Goal: Complete application form: Complete application form

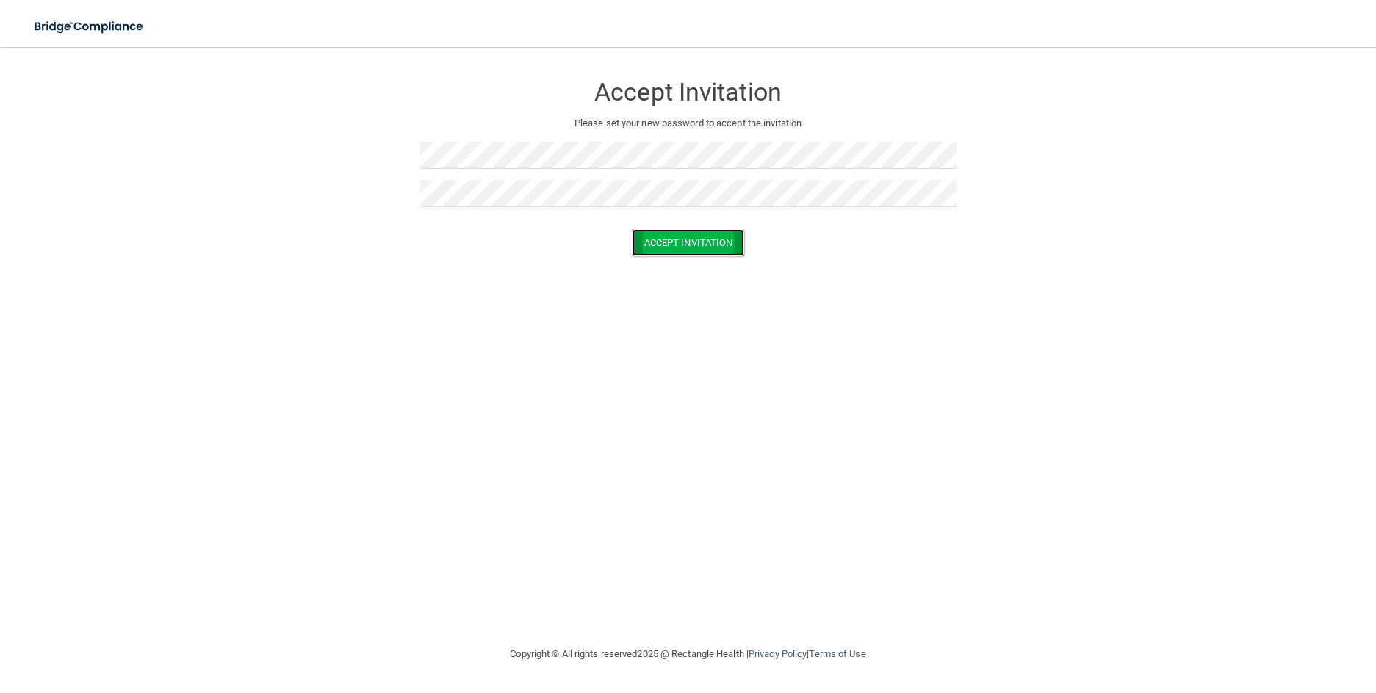
click at [715, 245] on button "Accept Invitation" at bounding box center [688, 242] width 113 height 27
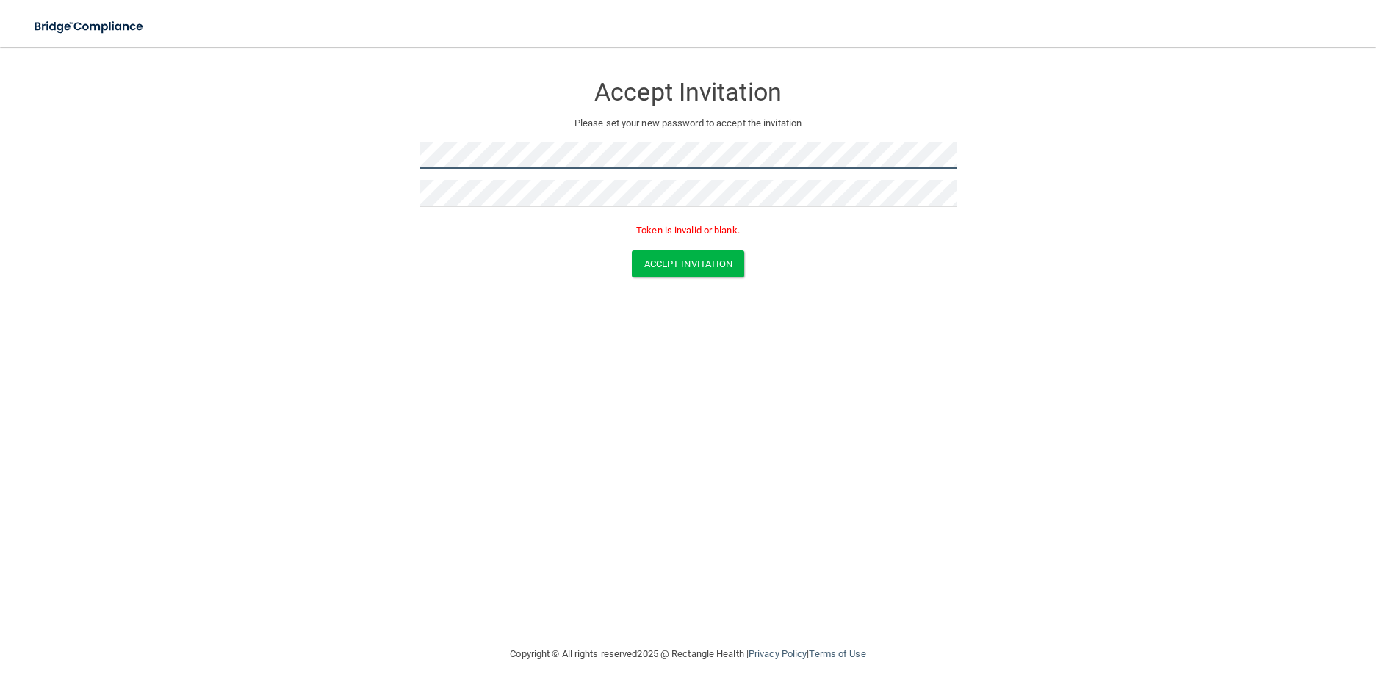
click at [381, 160] on form "Accept Invitation Please set your new password to accept the invitation Token i…" at bounding box center [687, 179] width 1317 height 234
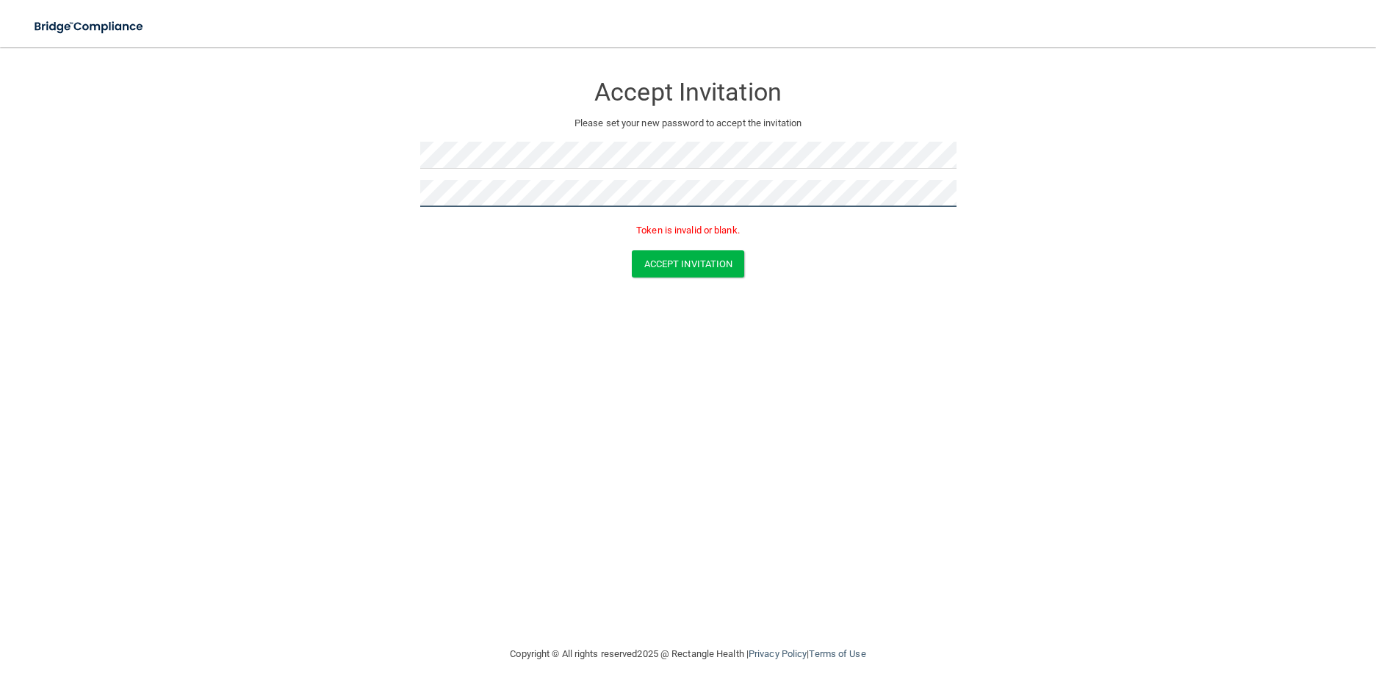
click at [414, 192] on form "Accept Invitation Please set your new password to accept the invitation Token i…" at bounding box center [687, 179] width 1317 height 234
click at [694, 271] on button "Accept Invitation" at bounding box center [688, 263] width 113 height 27
click at [660, 260] on button "Accept Invitation" at bounding box center [688, 263] width 113 height 27
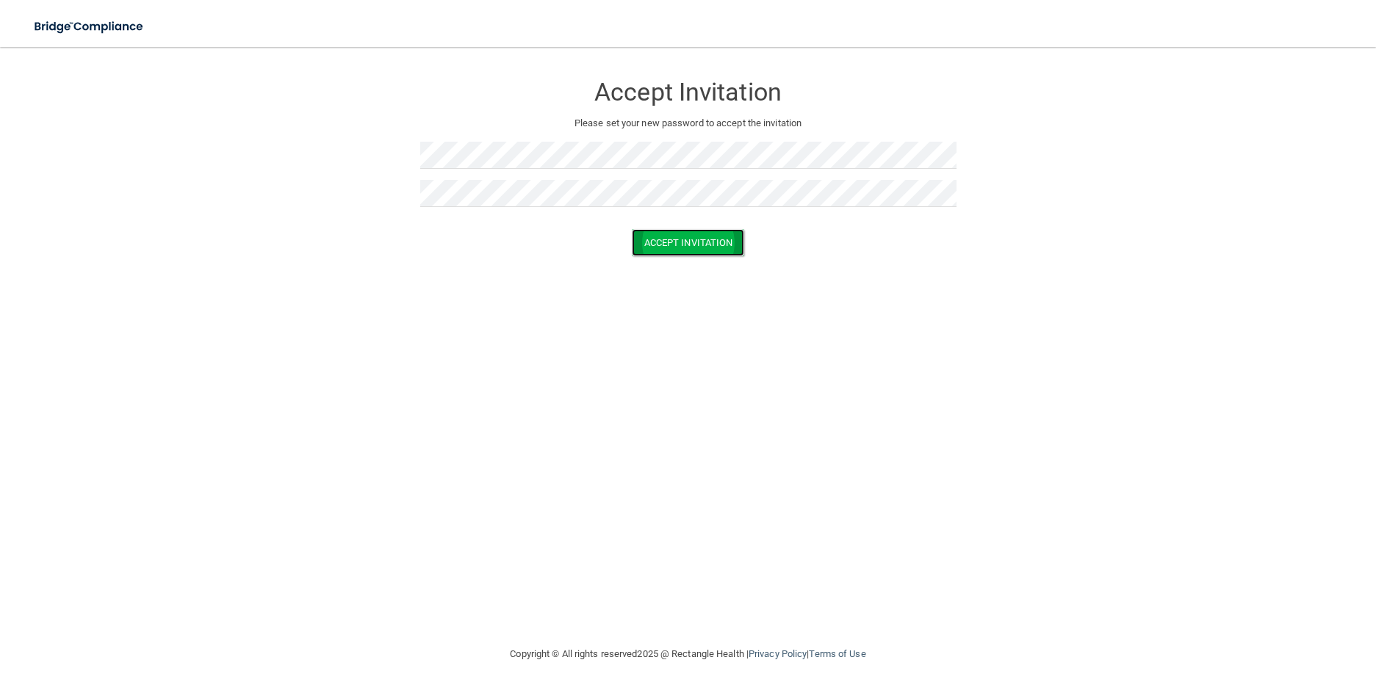
click at [715, 239] on button "Accept Invitation" at bounding box center [688, 242] width 113 height 27
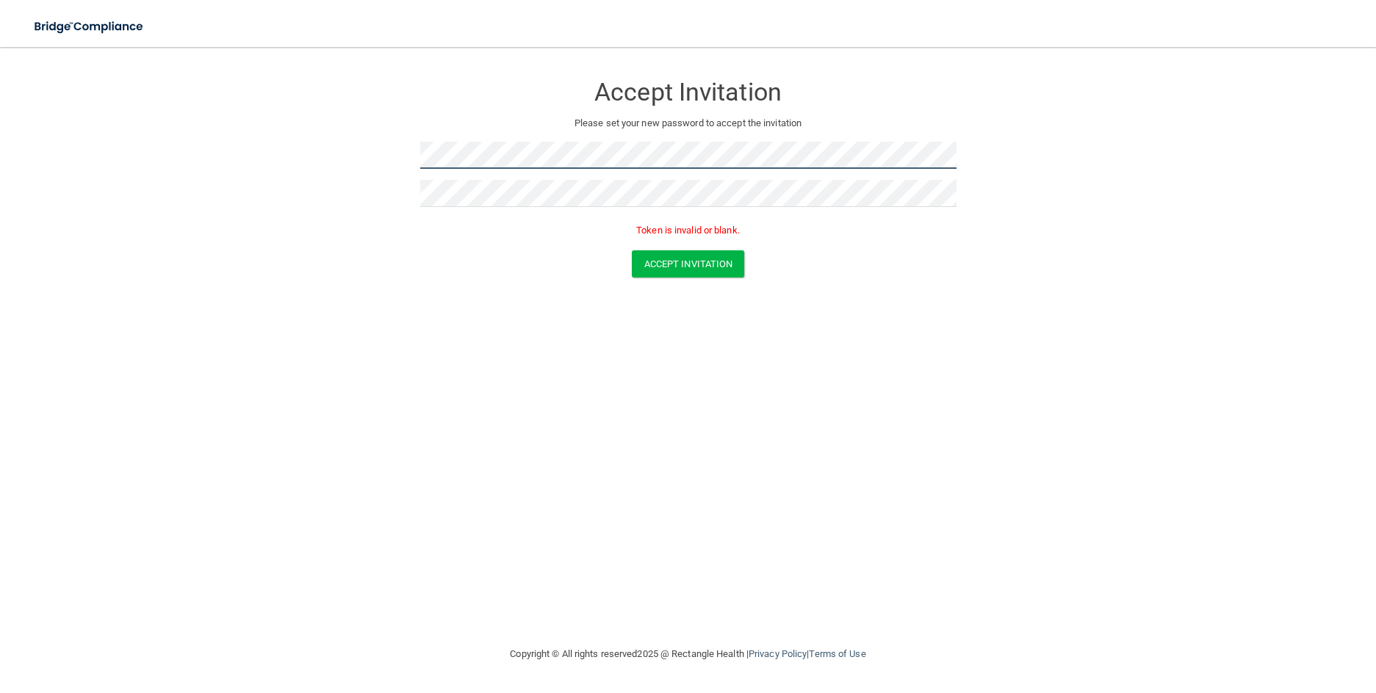
click at [346, 151] on form "Accept Invitation Please set your new password to accept the invitation Token i…" at bounding box center [687, 179] width 1317 height 234
click at [722, 267] on button "Accept Invitation" at bounding box center [688, 263] width 113 height 27
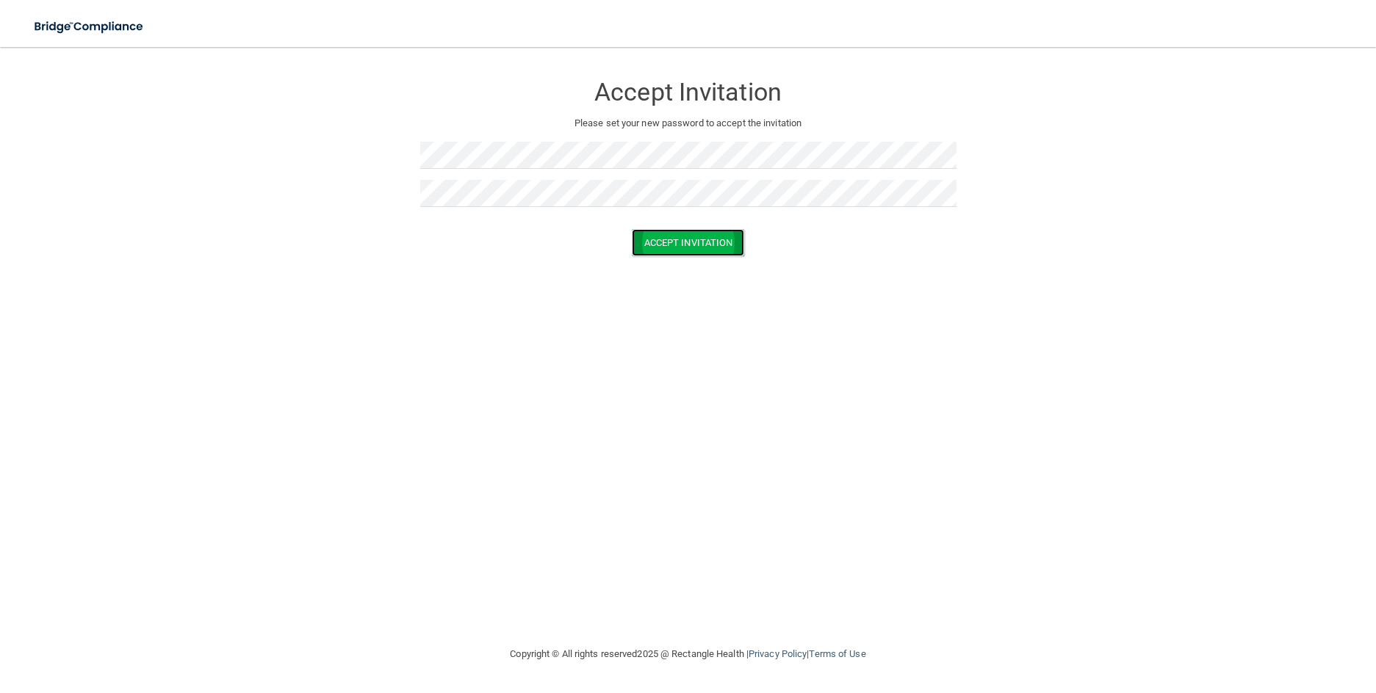
click at [724, 248] on button "Accept Invitation" at bounding box center [688, 242] width 113 height 27
